Goal: Task Accomplishment & Management: Manage account settings

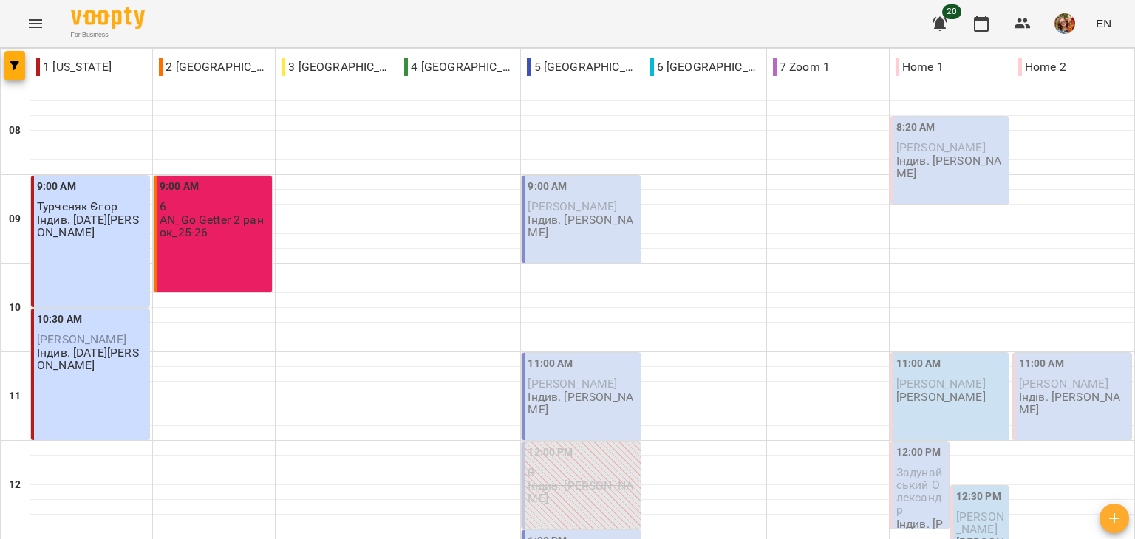
scroll to position [720, 0]
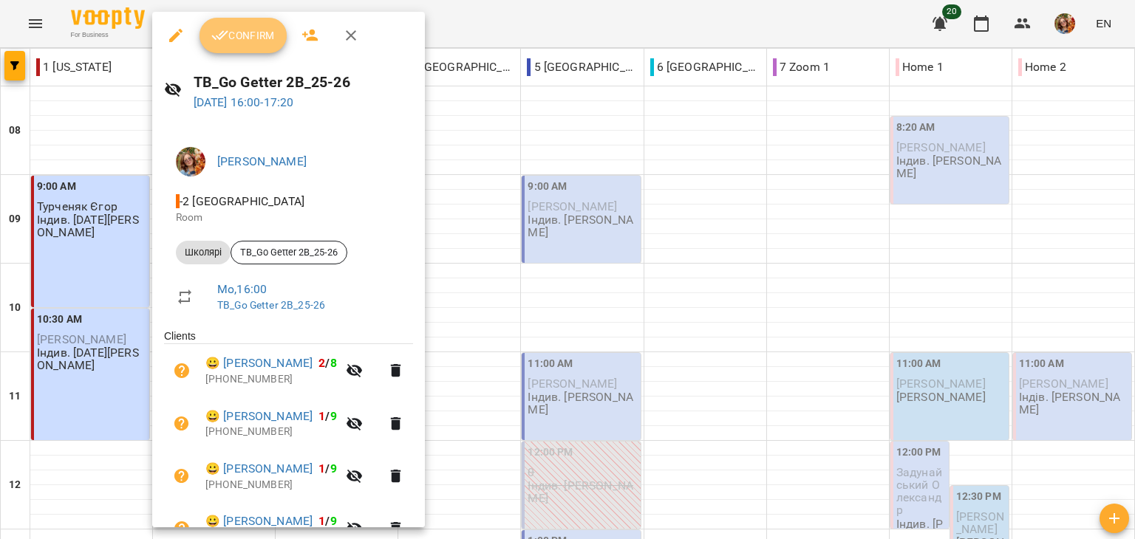
click at [248, 30] on span "Confirm" at bounding box center [243, 36] width 64 height 18
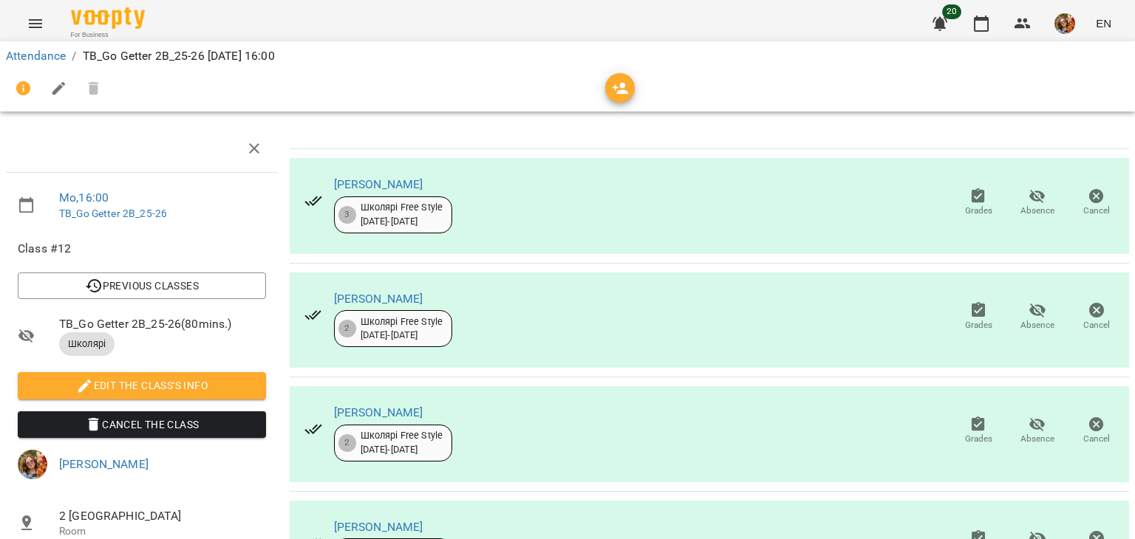
scroll to position [551, 0]
click at [32, 52] on link "Attendance" at bounding box center [36, 56] width 60 height 14
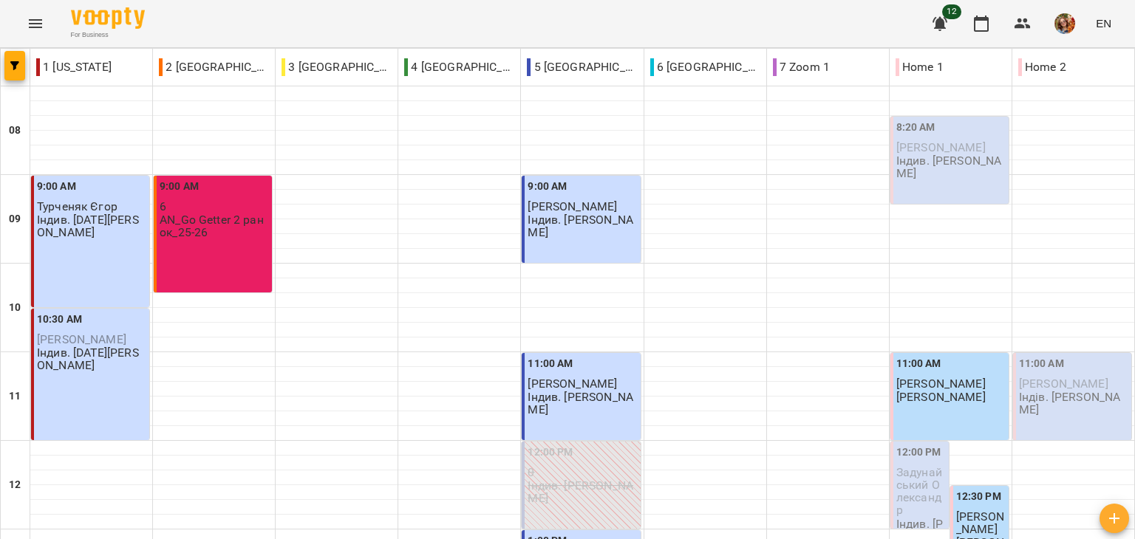
scroll to position [737, 0]
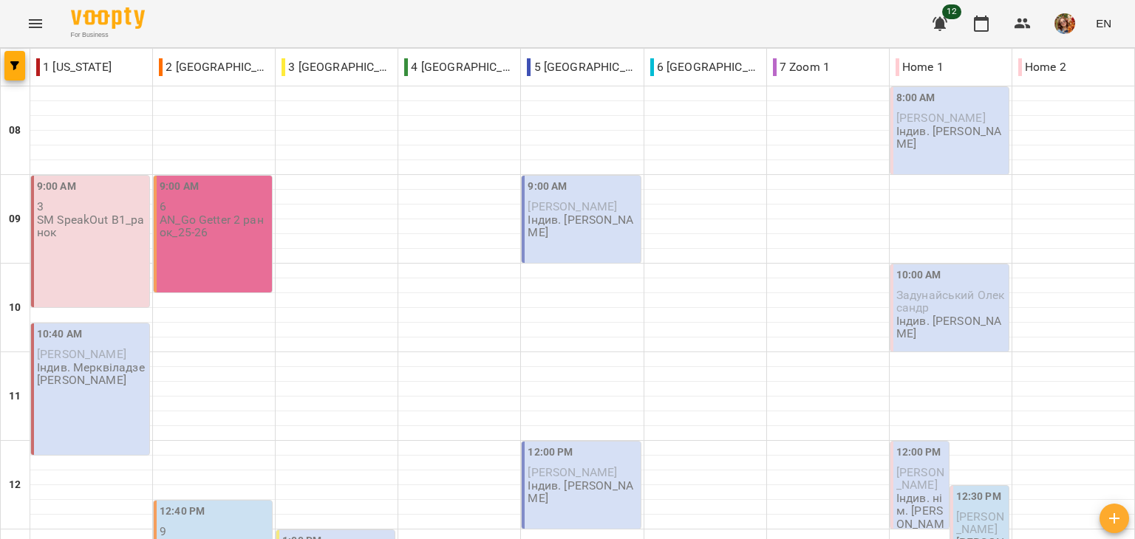
scroll to position [777, 0]
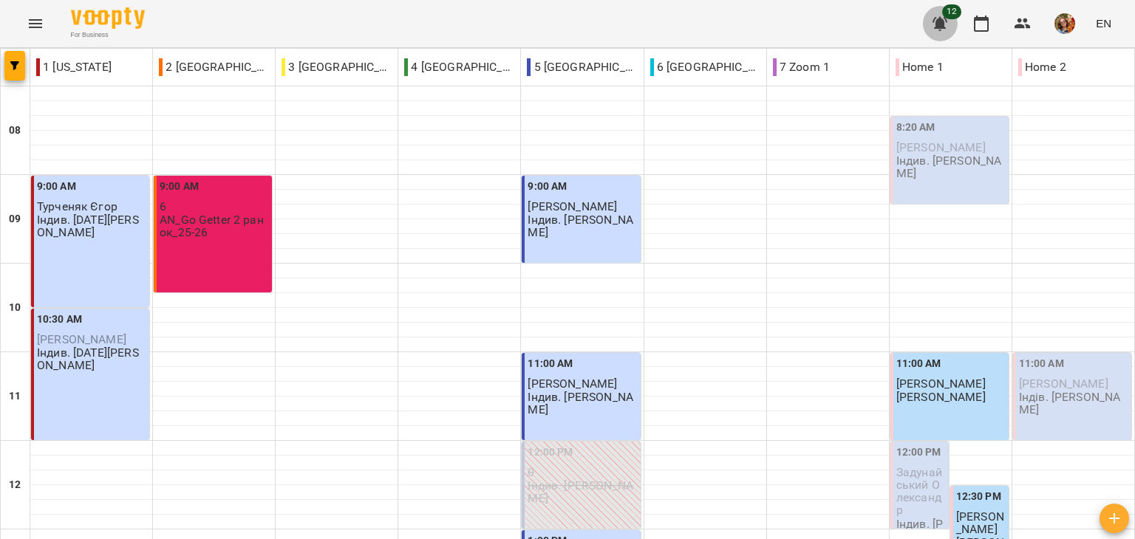
click at [942, 27] on icon "button" at bounding box center [939, 24] width 15 height 14
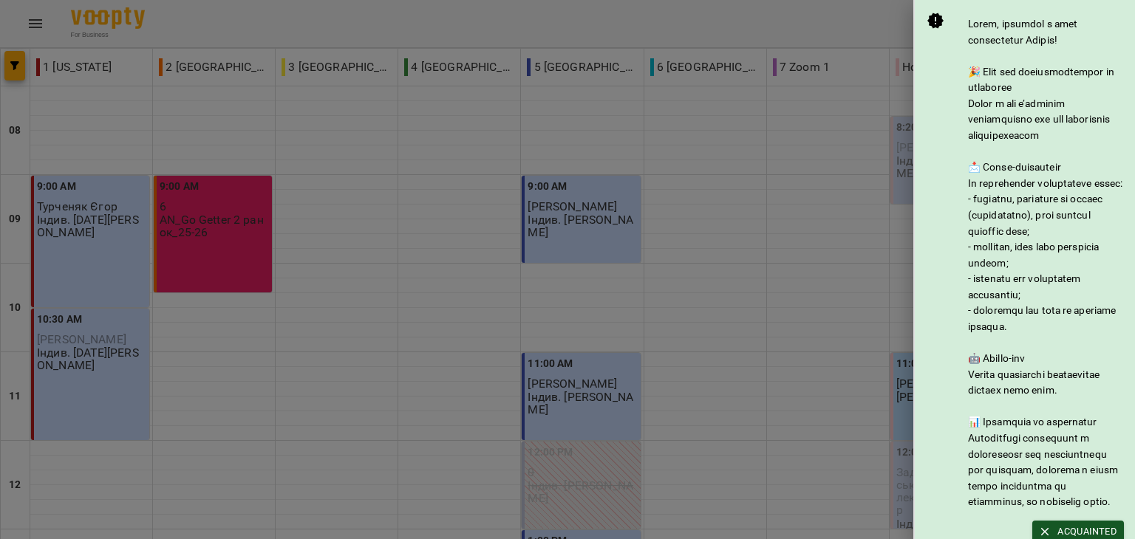
scroll to position [197, 0]
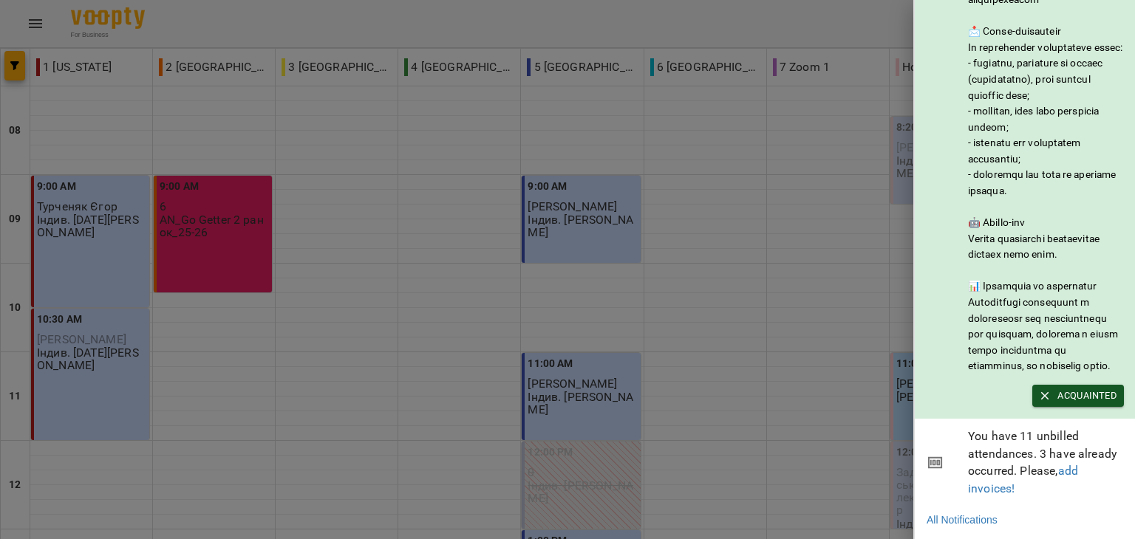
click at [819, 7] on div at bounding box center [567, 269] width 1135 height 539
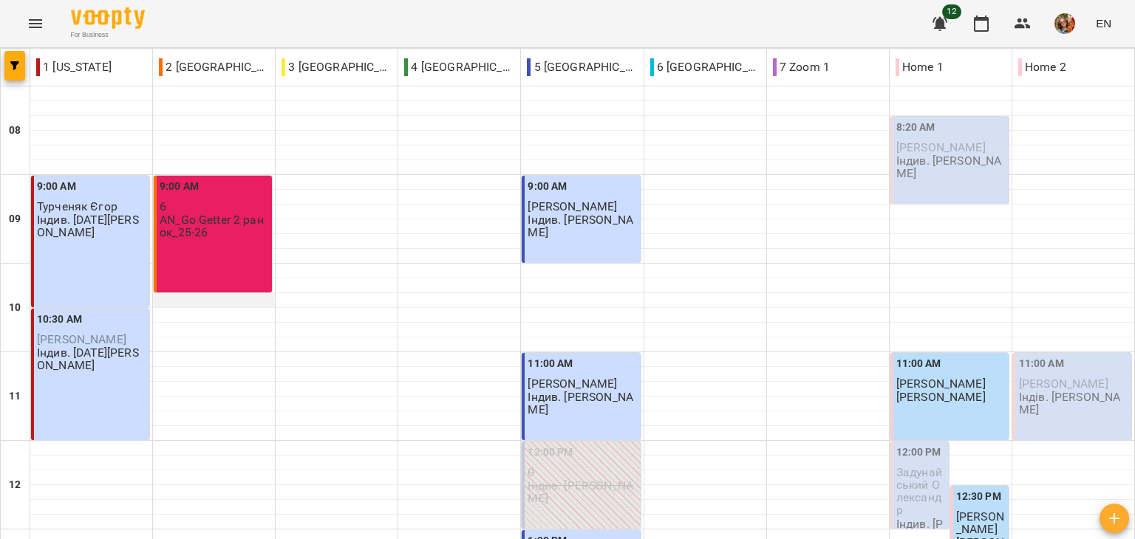
scroll to position [702, 0]
